Goal: Information Seeking & Learning: Learn about a topic

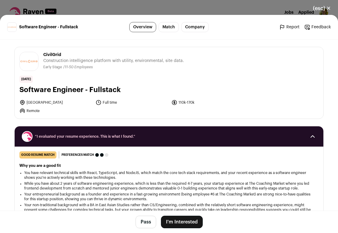
click at [327, 9] on button "(esc) ✕" at bounding box center [322, 8] width 32 height 13
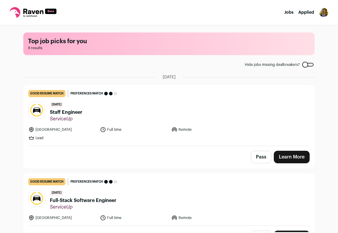
click at [287, 13] on link "Jobs" at bounding box center [288, 12] width 9 height 4
click at [291, 12] on link "Jobs" at bounding box center [288, 12] width 9 height 4
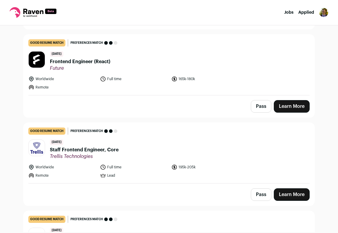
scroll to position [499, 0]
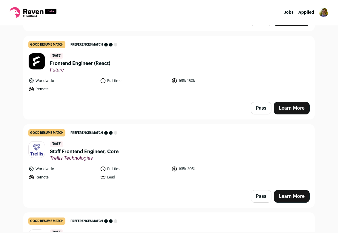
click at [90, 152] on span "Staff Frontend Engineer, Core" at bounding box center [84, 151] width 69 height 7
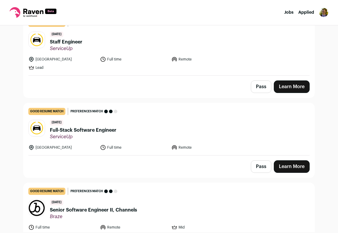
scroll to position [64, 0]
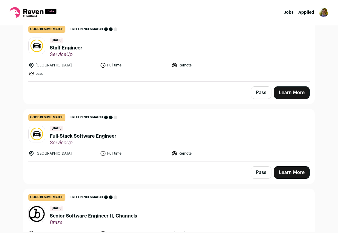
click at [88, 135] on span "Full-Stack Software Engineer" at bounding box center [83, 136] width 67 height 7
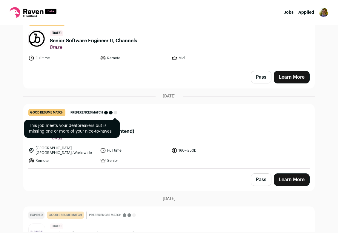
scroll to position [238, 0]
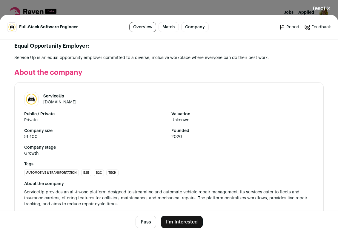
scroll to position [639, 0]
